Goal: Information Seeking & Learning: Learn about a topic

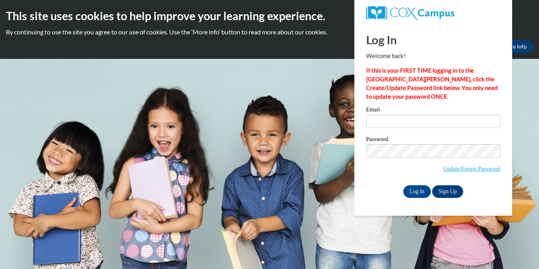
type input "[PERSON_NAME][EMAIL_ADDRESS][PERSON_NAME][DOMAIN_NAME]"
click at [432, 140] on label "Password" at bounding box center [433, 140] width 134 height 8
click at [420, 191] on input "Log In" at bounding box center [417, 191] width 28 height 13
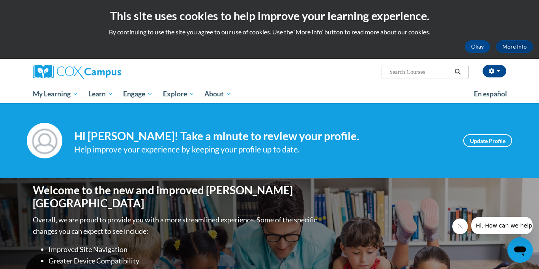
click at [414, 70] on input "Search..." at bounding box center [420, 71] width 63 height 9
paste input "AT136722 -- ST10126695"
type input "AT136722 -- ST10126695"
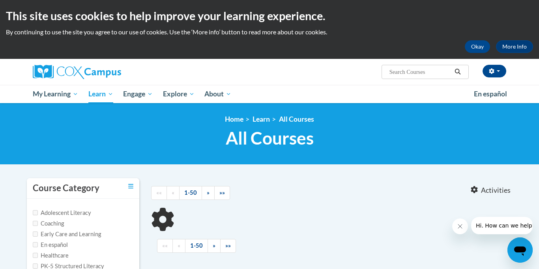
type input "AT136722 -- ST10126695"
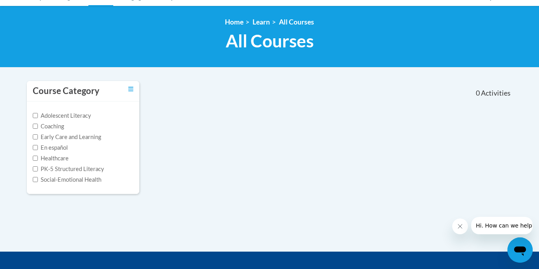
scroll to position [98, 0]
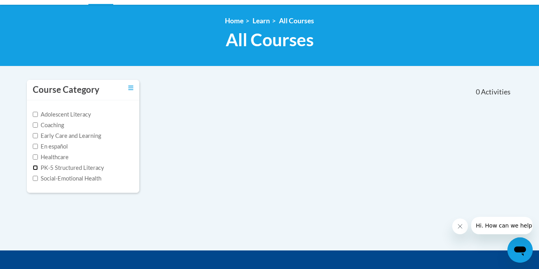
click at [36, 170] on input "PK-5 Structured Literacy" at bounding box center [35, 167] width 5 height 5
checkbox input "true"
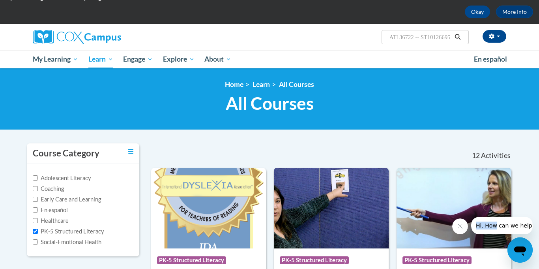
scroll to position [35, 0]
